Goal: Find specific page/section: Find specific page/section

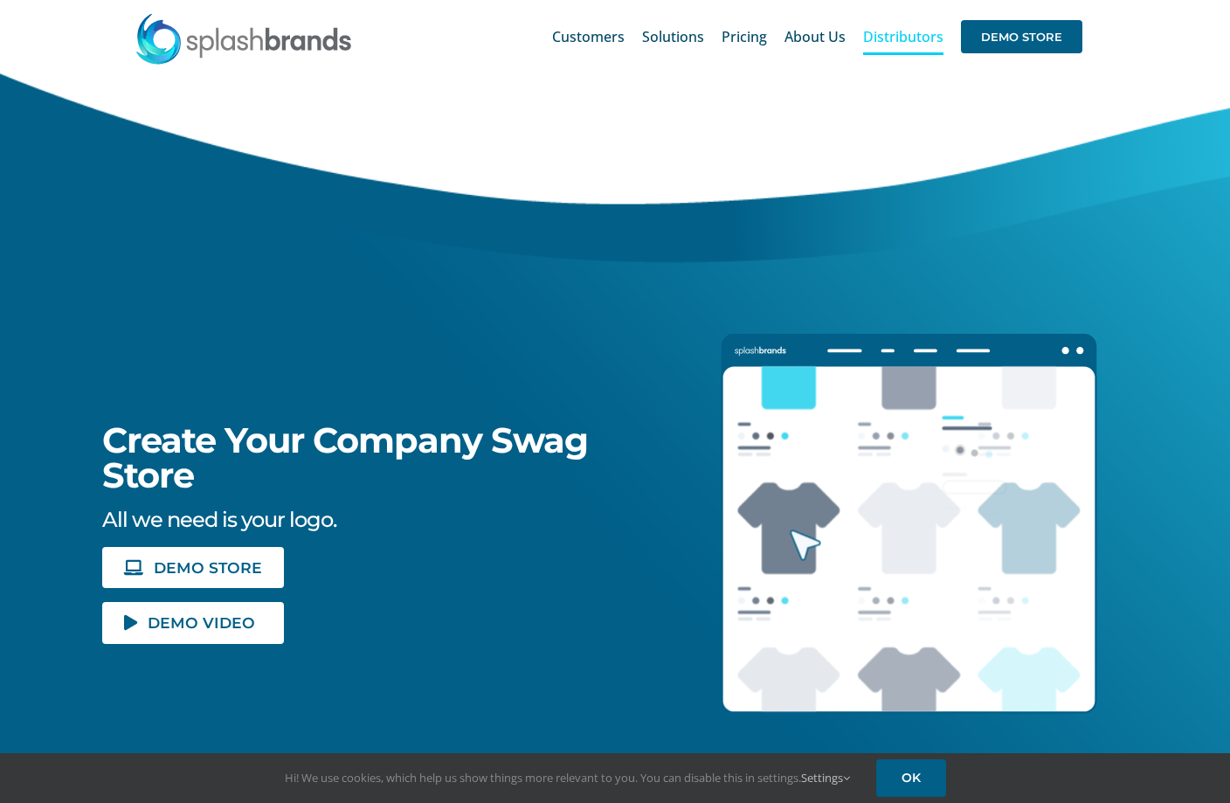
click at [886, 39] on span "Distributors" at bounding box center [903, 37] width 80 height 14
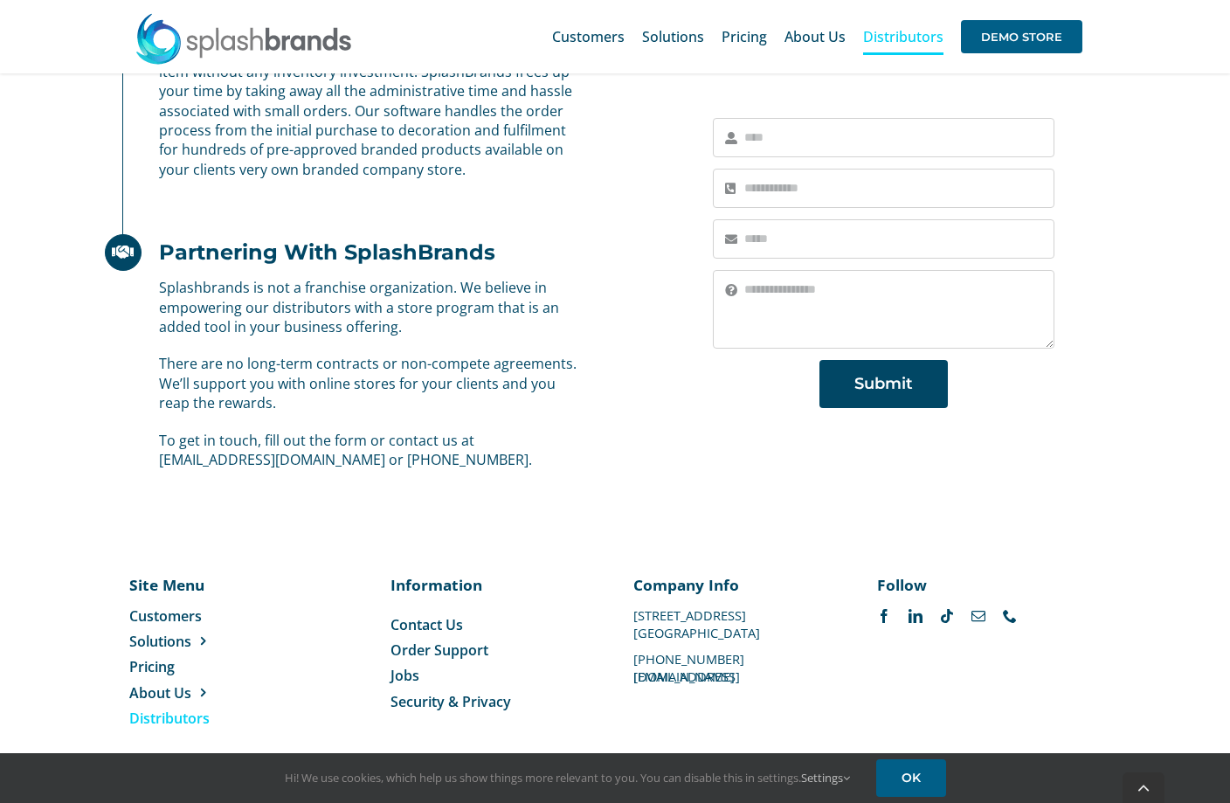
scroll to position [1134, 0]
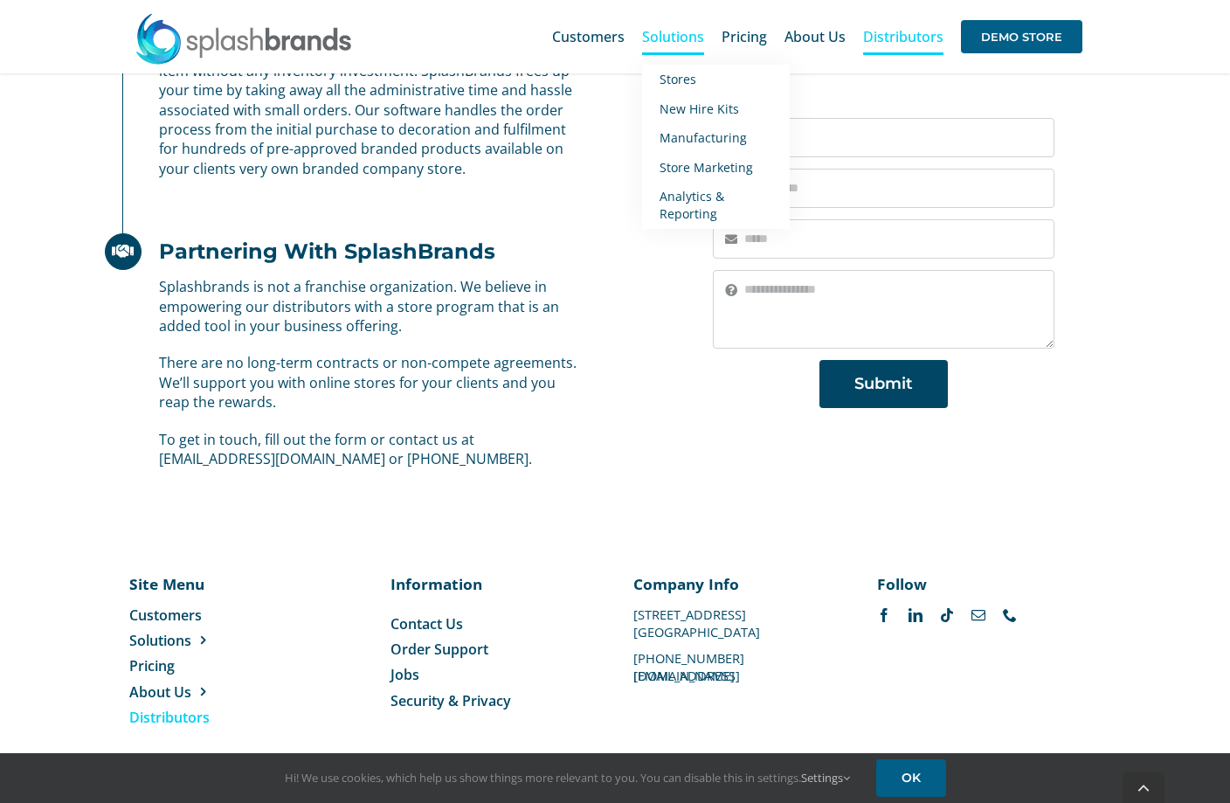
click at [693, 39] on span "Solutions" at bounding box center [673, 37] width 62 height 14
drag, startPoint x: 1063, startPoint y: 319, endPoint x: 954, endPoint y: 305, distance: 110.1
click at [1063, 319] on div "Thank you for contacting us. We will be in touch shortly! × There was an error …" at bounding box center [883, 273] width 448 height 319
